Goal: Task Accomplishment & Management: Use online tool/utility

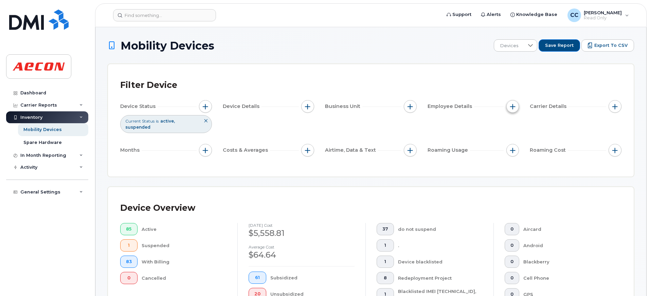
click at [512, 109] on span "button" at bounding box center [512, 106] width 5 height 5
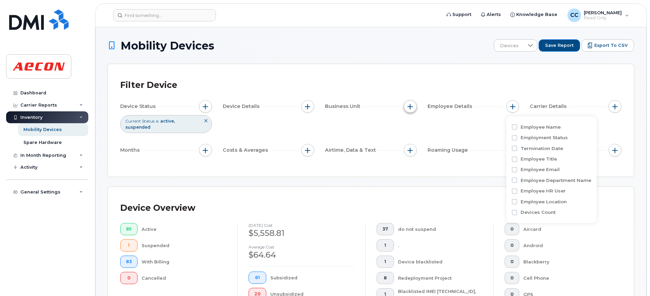
click at [411, 110] on button "button" at bounding box center [410, 106] width 13 height 13
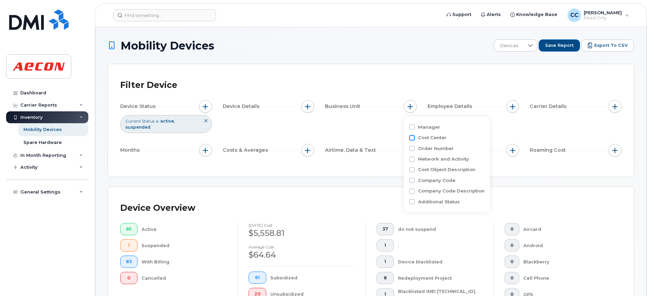
click at [413, 140] on input "Cost Center" at bounding box center [411, 137] width 5 height 5
checkbox input "true"
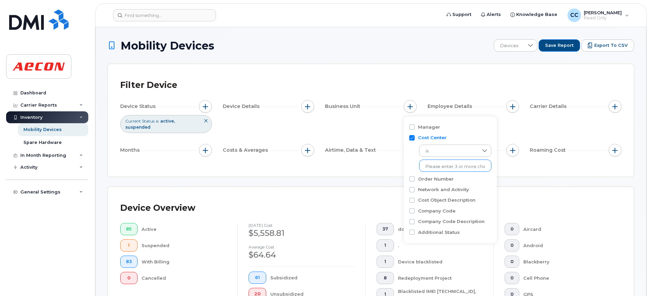
click at [437, 167] on input "text" at bounding box center [455, 167] width 59 height 6
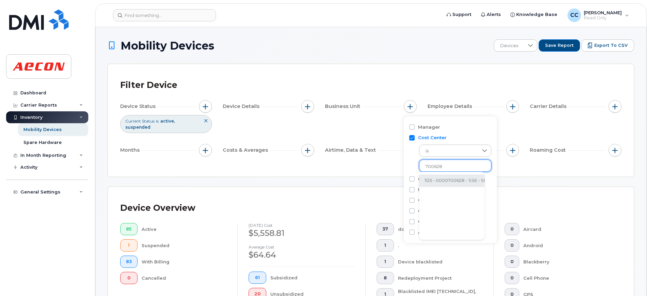
type input "700628"
click at [469, 182] on li "1125 - 0000700628 - SSE - SRS Overhead (Aecon internal)" at bounding box center [487, 181] width 136 height 13
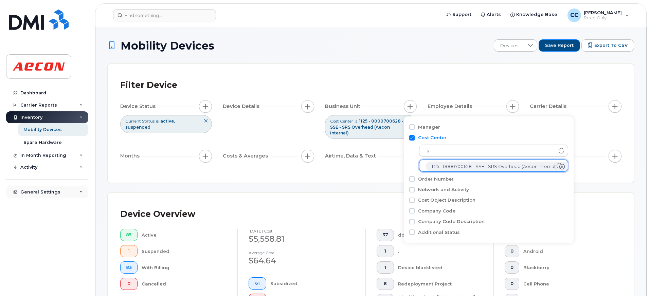
scroll to position [14, 0]
click at [430, 169] on li at bounding box center [494, 166] width 136 height 10
click at [431, 168] on input "text" at bounding box center [494, 166] width 136 height 6
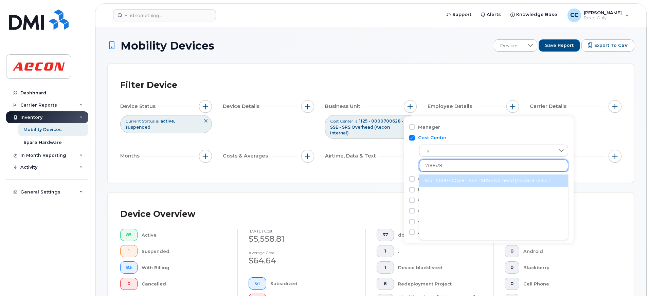
type input "700628"
click at [450, 179] on li "1125 - 0000700628 - SSE - SRS Overhead (Aecon internal)" at bounding box center [493, 181] width 149 height 13
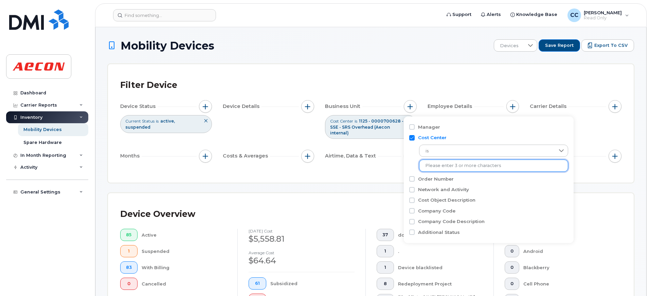
click at [363, 178] on div "Filter Device Device Status Current Status is active suspended Device Details B…" at bounding box center [371, 123] width 526 height 119
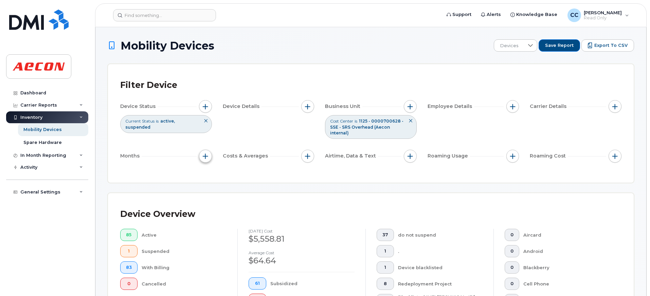
click at [208, 161] on button "button" at bounding box center [205, 156] width 13 height 13
click at [208, 176] on input "Billing Cycle" at bounding box center [206, 176] width 5 height 5
checkbox input "true"
click at [232, 204] on div at bounding box center [236, 205] width 13 height 12
click at [256, 218] on div "Averages Last 3 months Last 6 months Last 12 months [DATE] [DATE] [DATE] [DATE]…" at bounding box center [235, 248] width 42 height 68
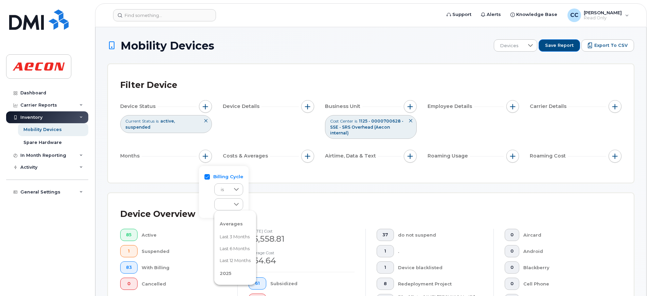
drag, startPoint x: 264, startPoint y: 218, endPoint x: 264, endPoint y: 223, distance: 4.1
click at [256, 223] on div "Averages Last 3 months Last 6 months Last 12 months [DATE] [DATE] [DATE] [DATE]…" at bounding box center [235, 248] width 42 height 68
click at [256, 224] on div "Averages Last 3 months Last 6 months Last 12 months [DATE] [DATE] [DATE] [DATE]…" at bounding box center [235, 248] width 42 height 68
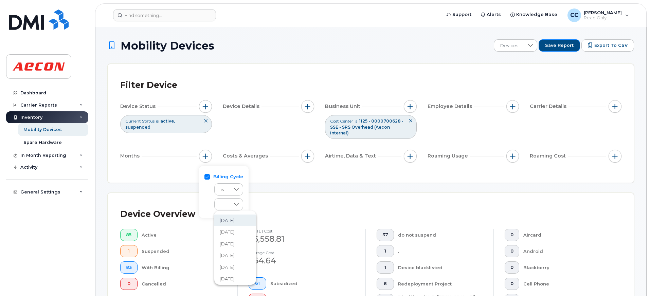
click at [234, 220] on span "[DATE]" at bounding box center [227, 220] width 15 height 6
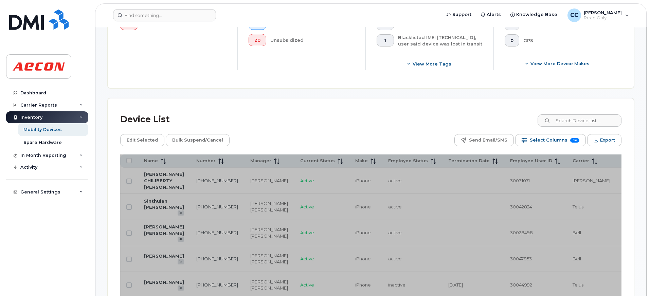
scroll to position [0, 0]
